Goal: Communication & Community: Answer question/provide support

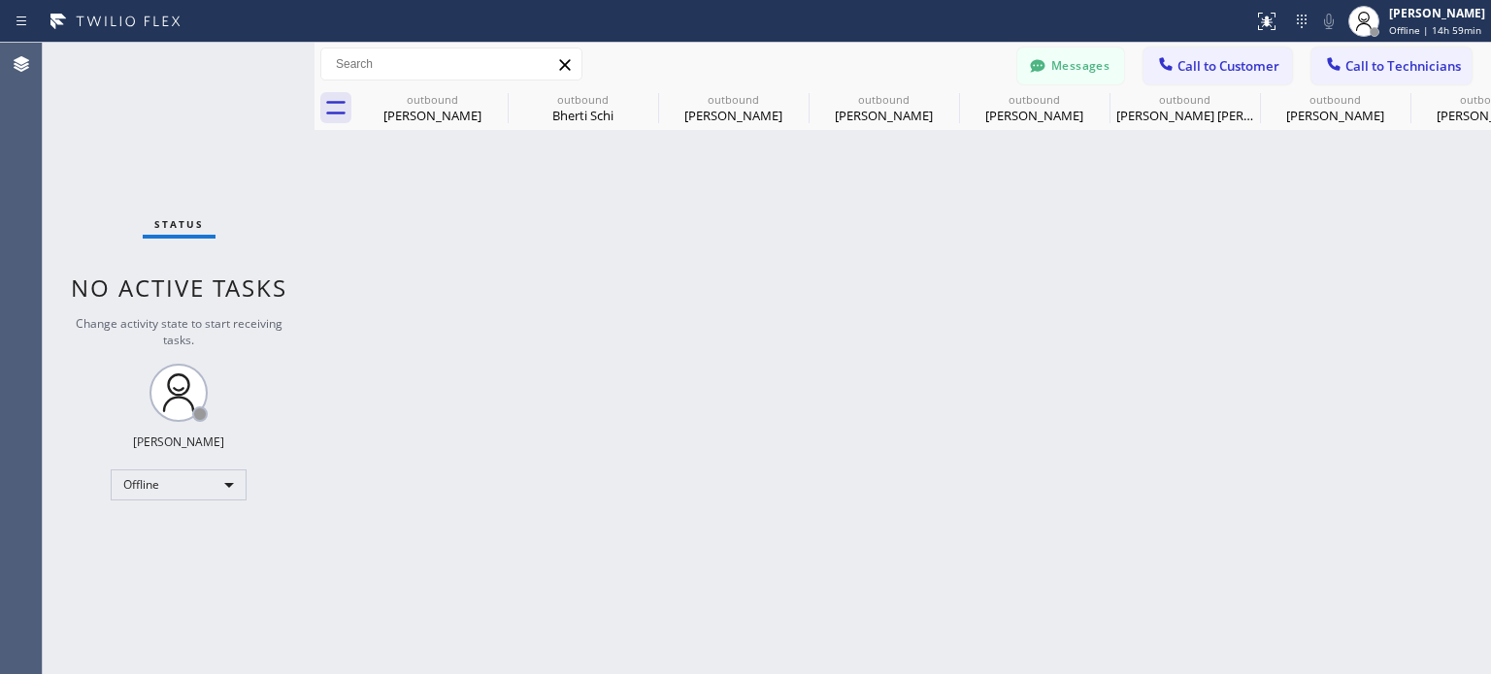
scroll to position [78, 0]
click at [180, 492] on div "Offline" at bounding box center [179, 485] width 136 height 31
click at [176, 531] on li "Available" at bounding box center [178, 534] width 132 height 23
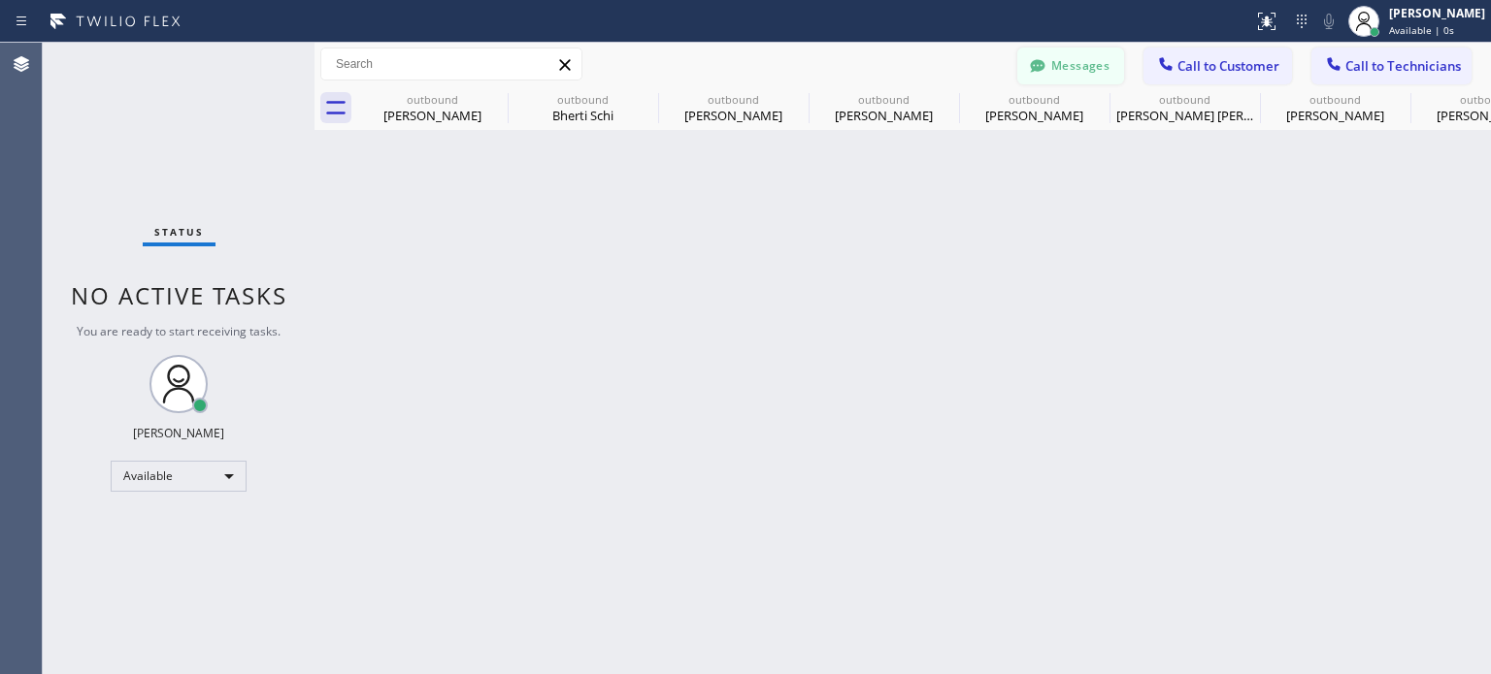
click at [1070, 71] on button "Messages" at bounding box center [1070, 66] width 107 height 37
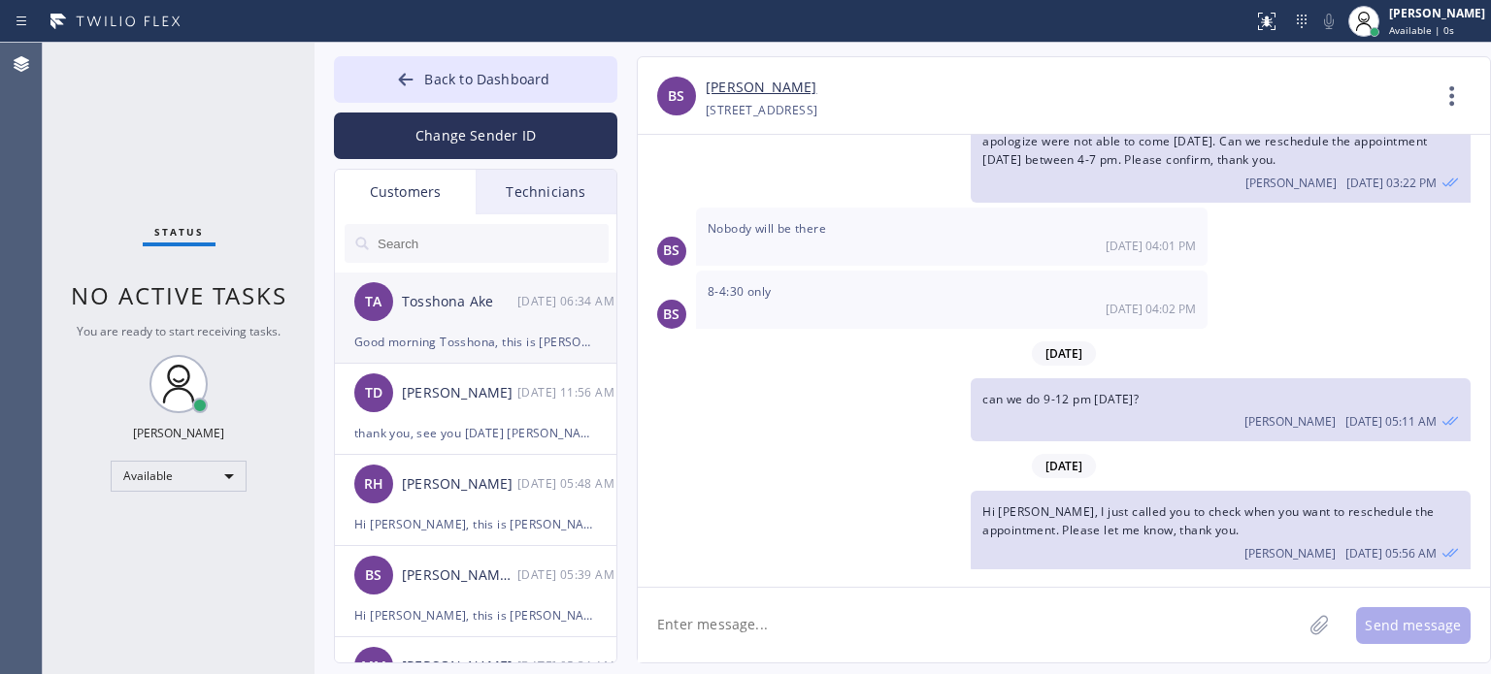
click at [445, 327] on div "TA Tosshona Ake [DATE] 06:34 AM" at bounding box center [476, 302] width 283 height 58
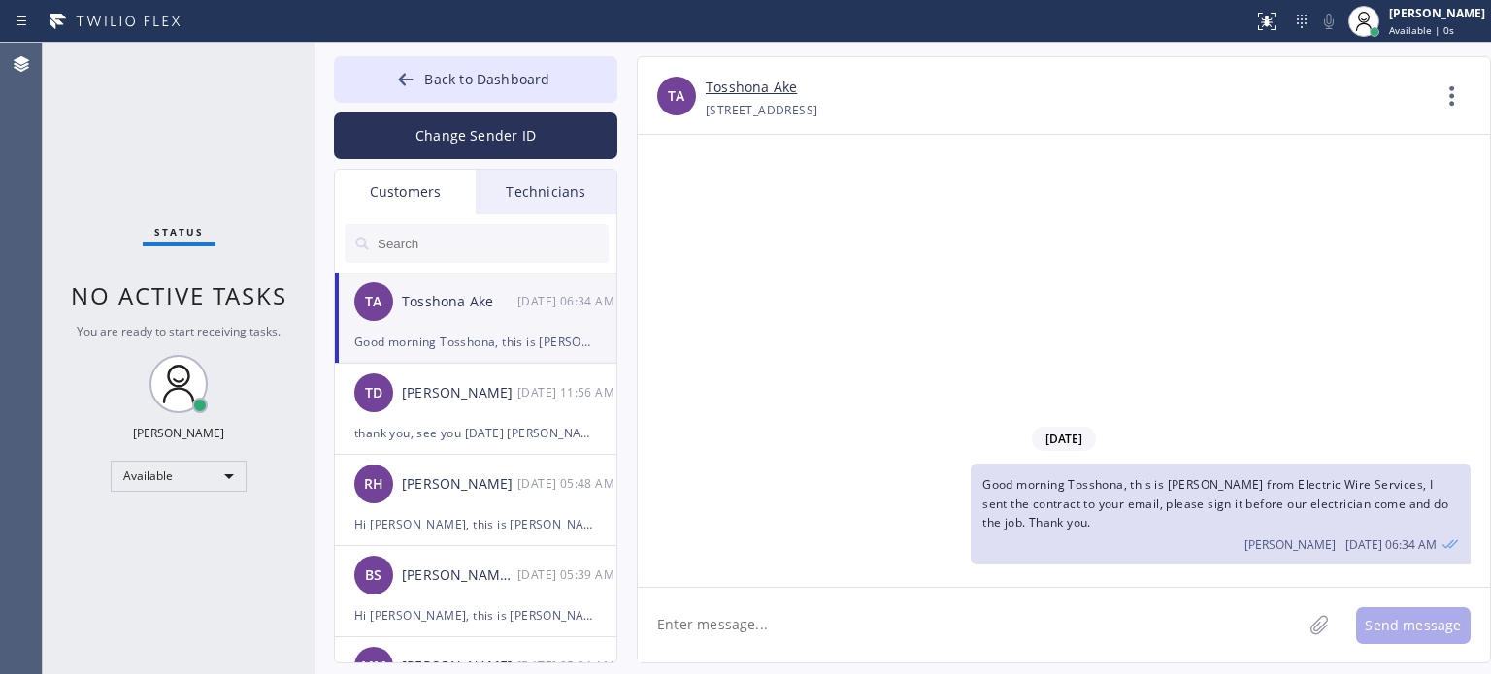
scroll to position [0, 0]
click at [471, 141] on button "Change Sender ID" at bounding box center [475, 136] width 283 height 47
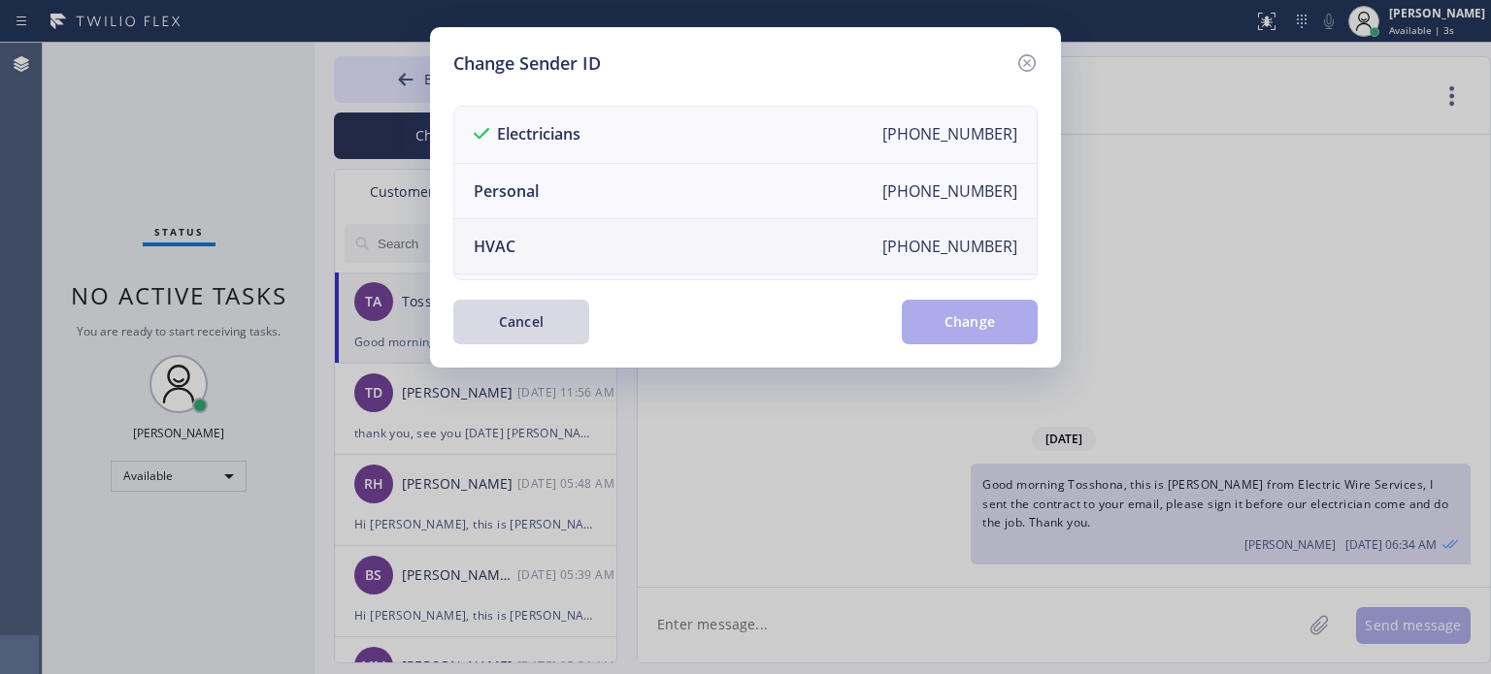
click at [520, 232] on li "HVAC [PHONE_NUMBER]" at bounding box center [745, 246] width 582 height 55
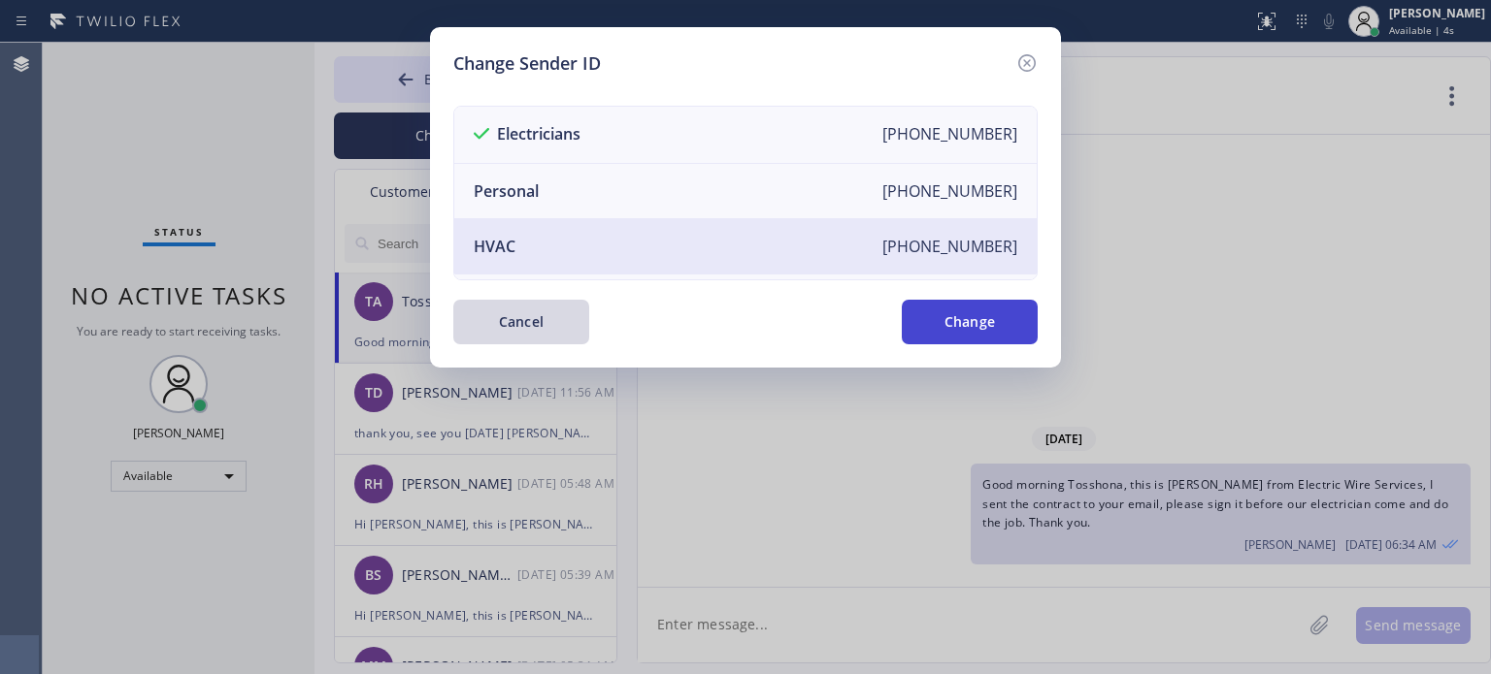
click at [992, 313] on button "Change" at bounding box center [970, 322] width 136 height 45
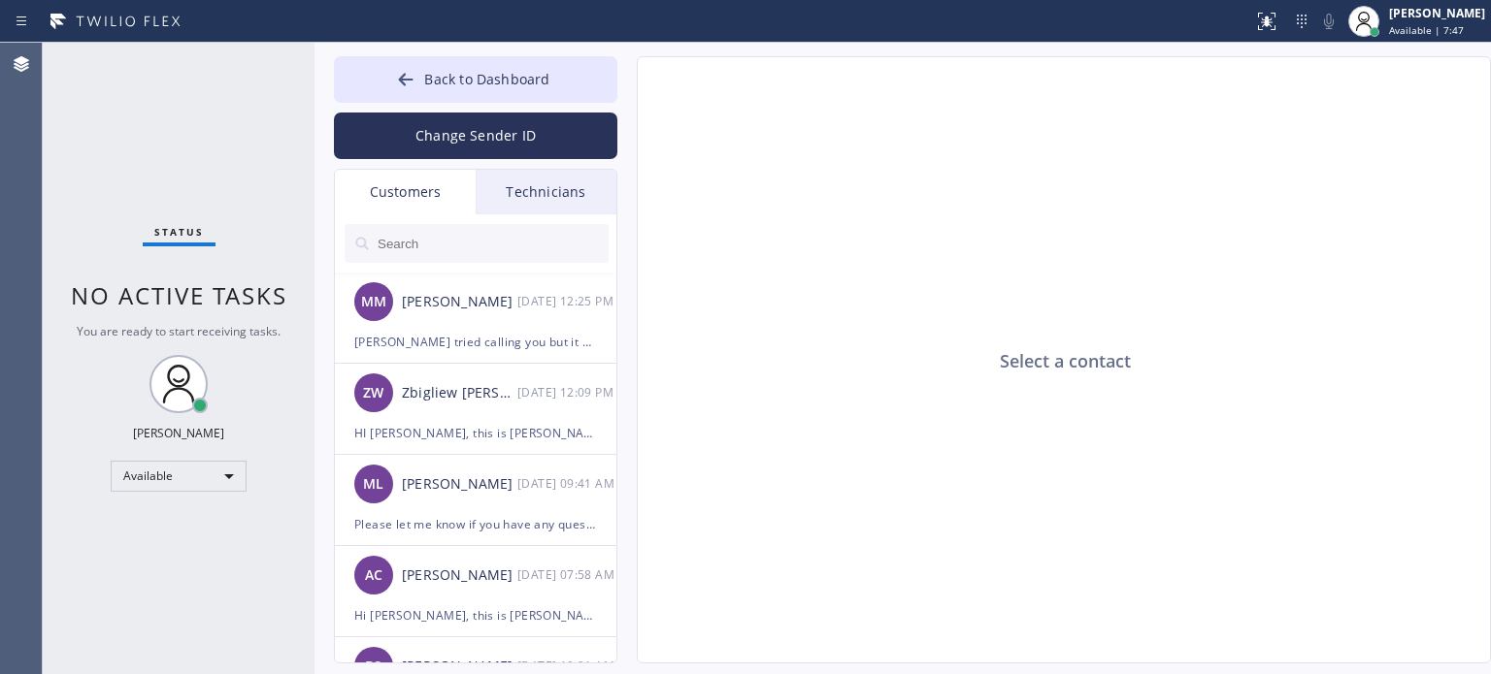
click at [1075, 203] on div "Select a contact" at bounding box center [1065, 360] width 854 height 607
click at [382, 83] on button "Back to Dashboard" at bounding box center [475, 79] width 283 height 47
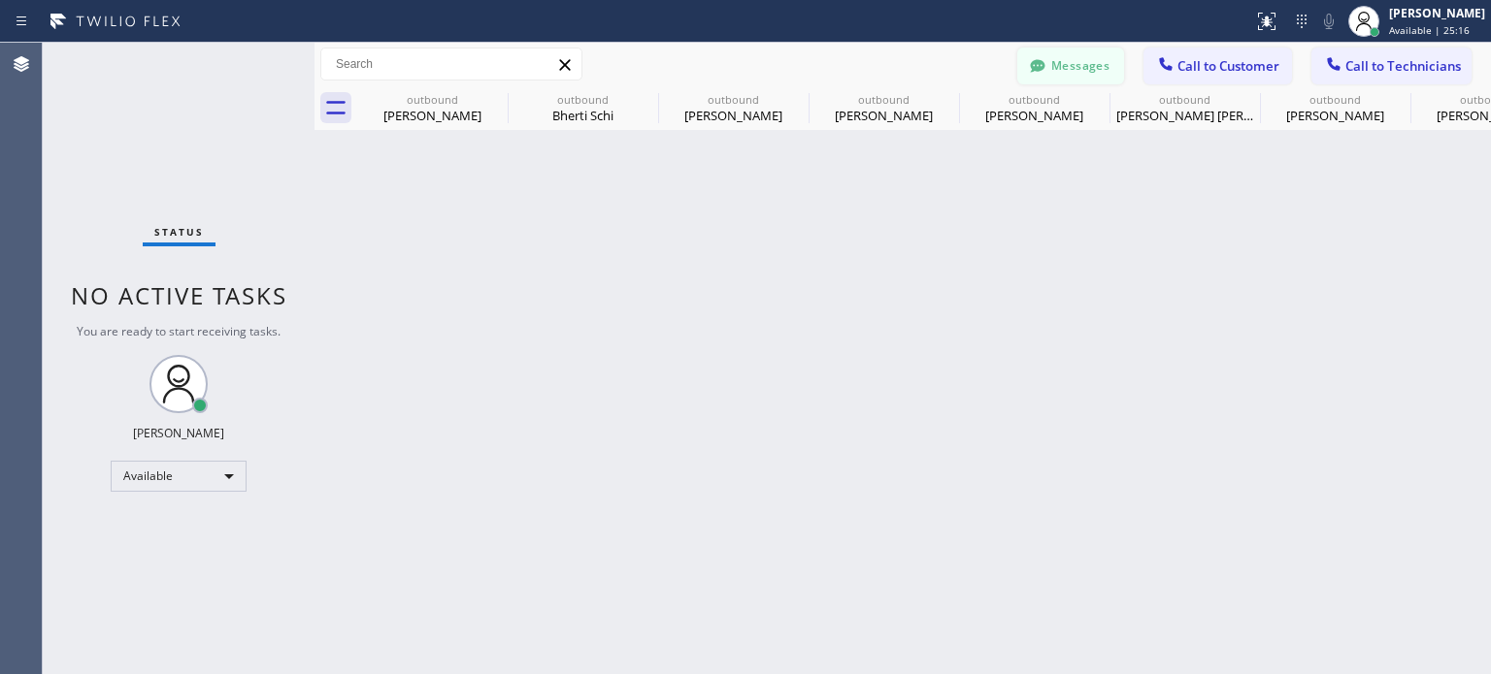
click at [1052, 64] on button "Messages" at bounding box center [1070, 66] width 107 height 37
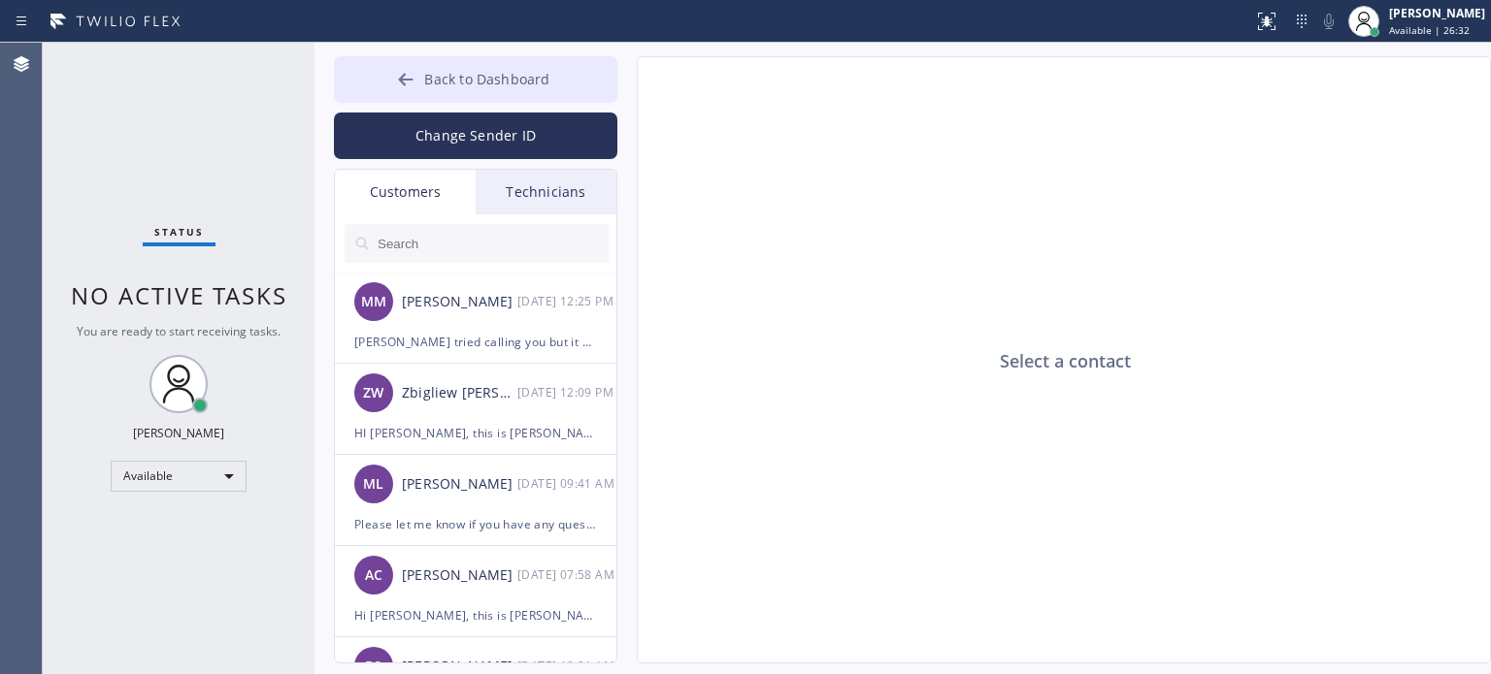
click at [430, 81] on span "Back to Dashboard" at bounding box center [486, 79] width 125 height 18
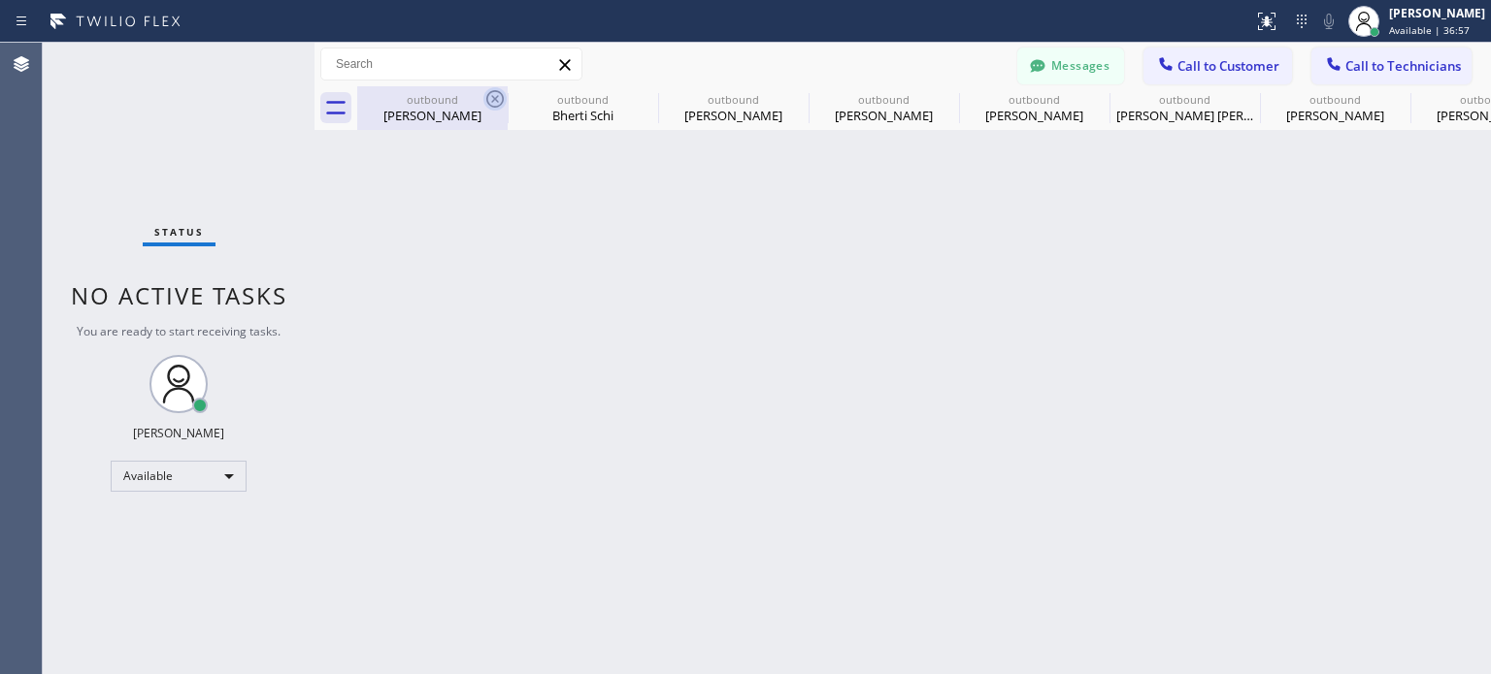
click at [493, 95] on icon at bounding box center [494, 98] width 23 height 23
click at [0, 0] on icon at bounding box center [0, 0] width 0 height 0
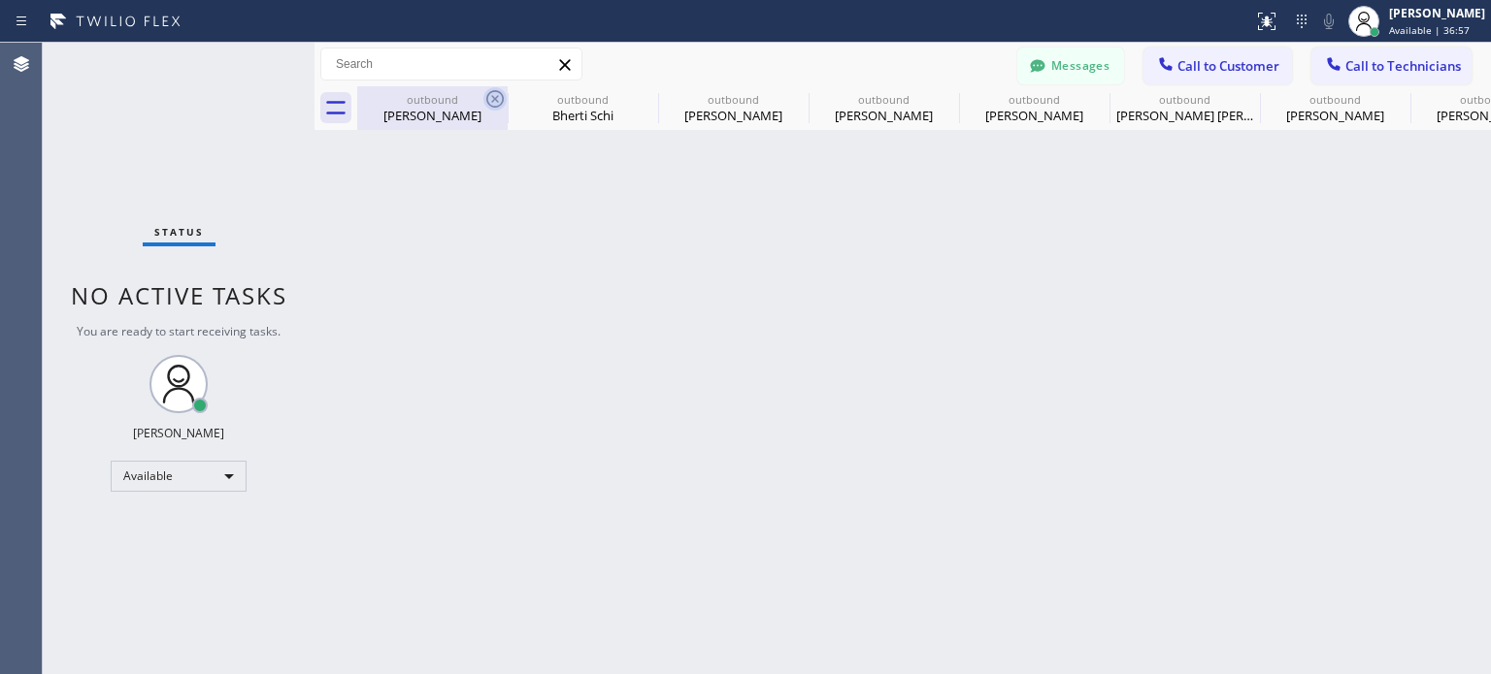
click at [0, 0] on icon at bounding box center [0, 0] width 0 height 0
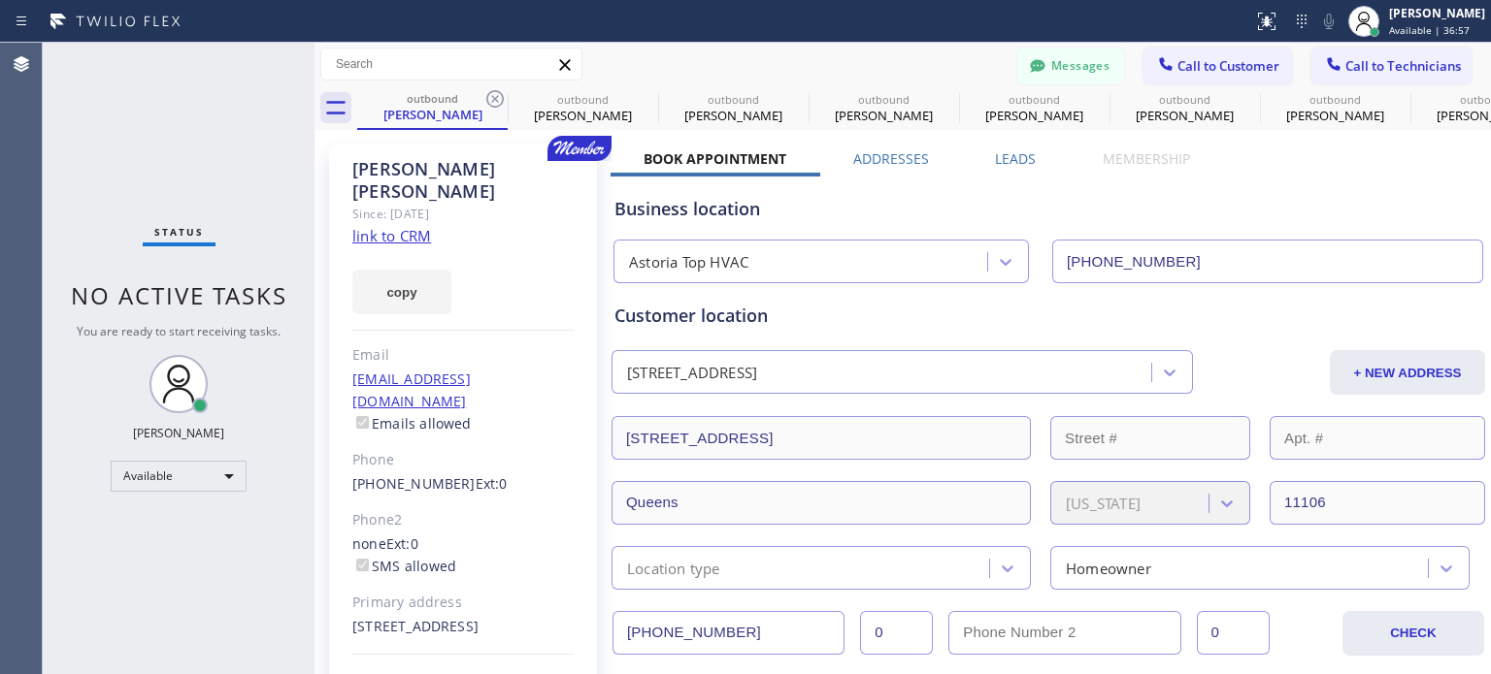
click at [493, 95] on icon at bounding box center [494, 98] width 23 height 23
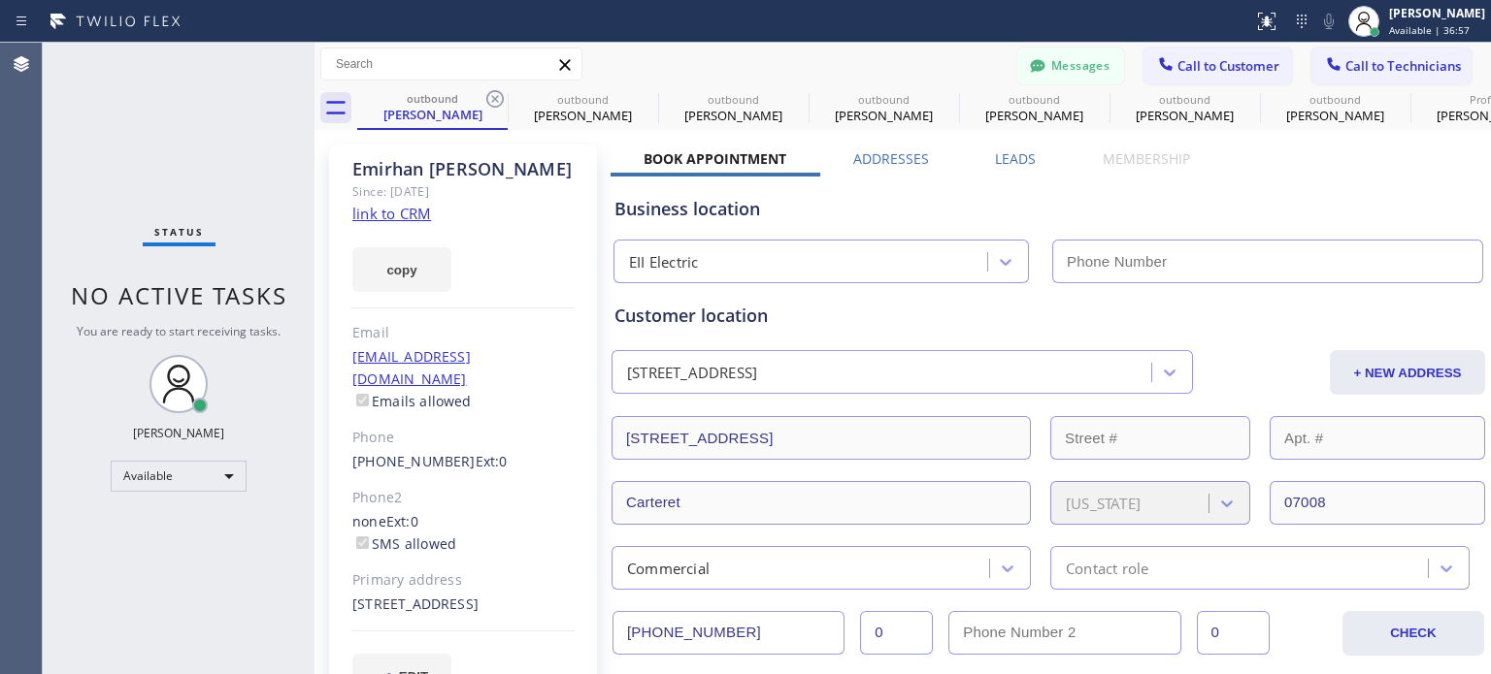
type input "[PHONE_NUMBER]"
click at [1071, 59] on button "Messages" at bounding box center [1070, 66] width 107 height 37
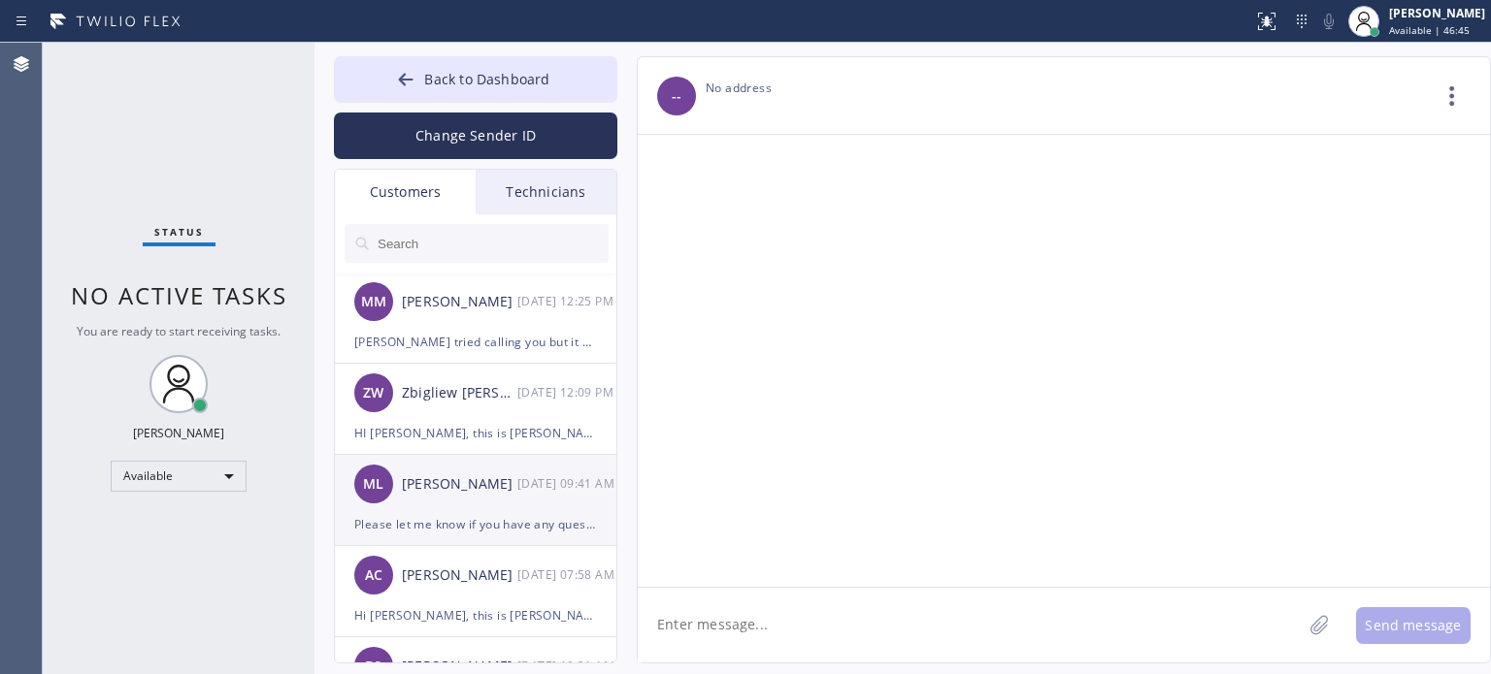
scroll to position [291, 0]
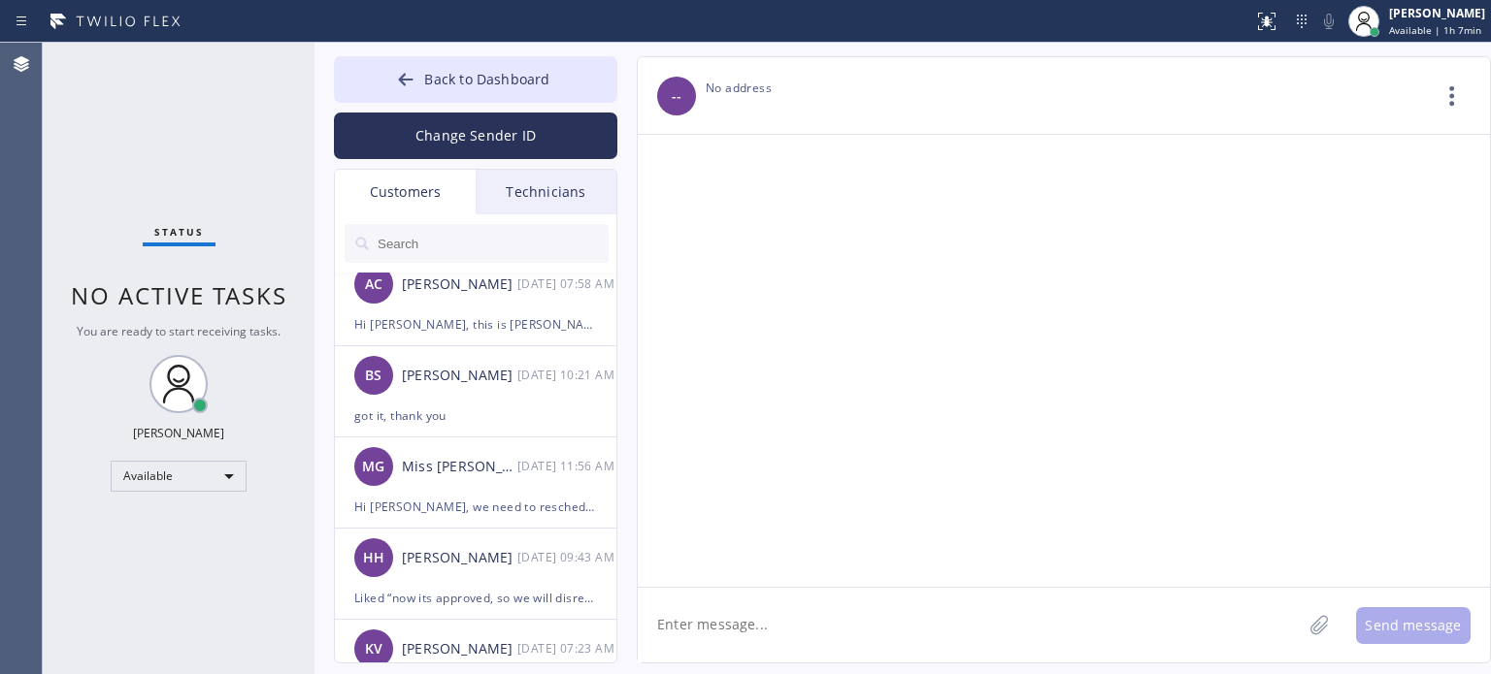
click at [1109, 364] on div at bounding box center [1064, 361] width 852 height 452
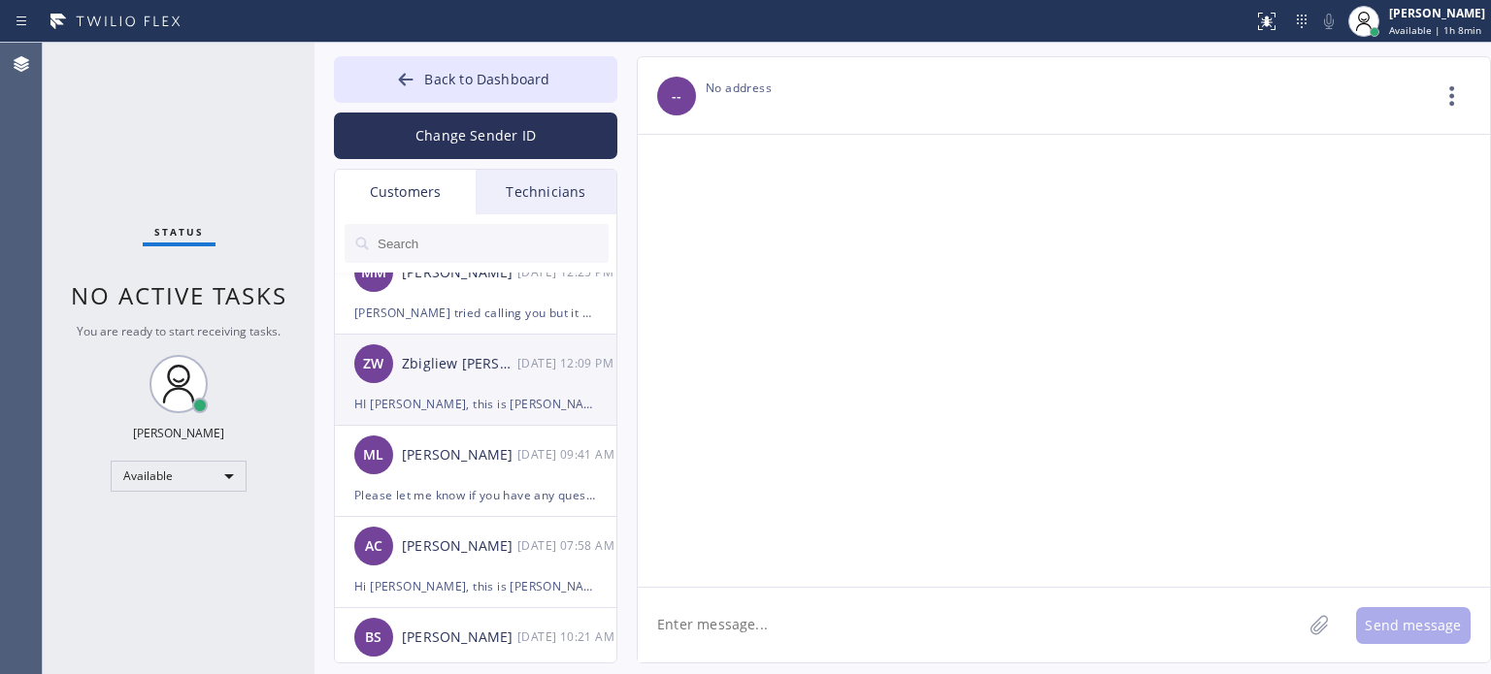
scroll to position [0, 0]
